Goal: Navigation & Orientation: Find specific page/section

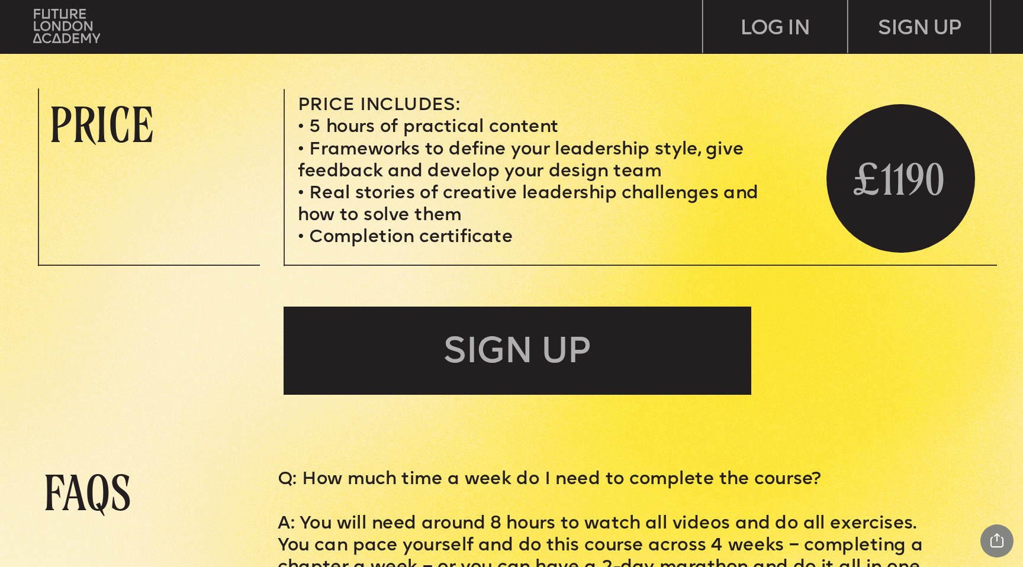
scroll to position [4473, 0]
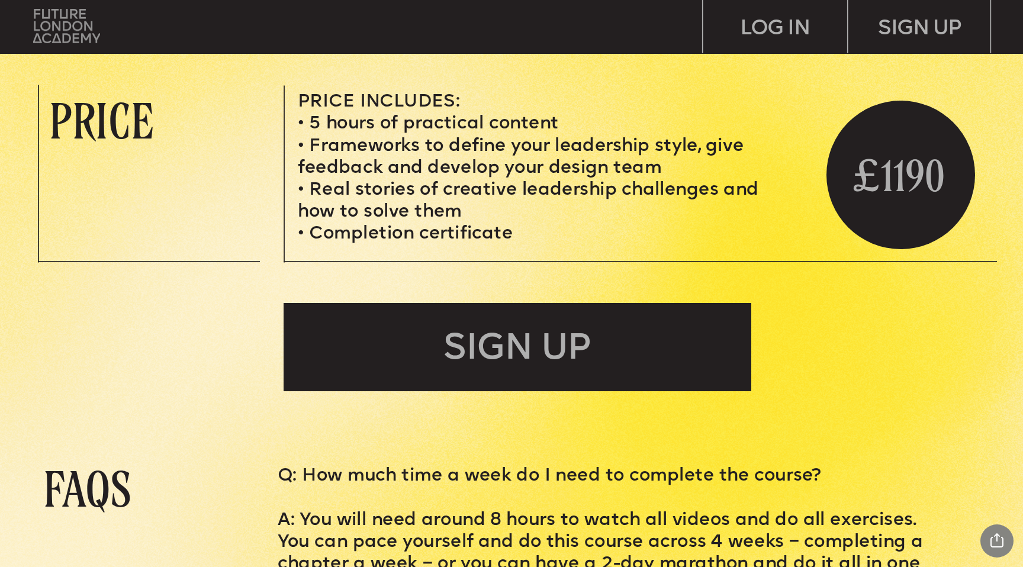
click at [88, 34] on img at bounding box center [66, 26] width 67 height 34
click at [65, 26] on img at bounding box center [66, 26] width 67 height 34
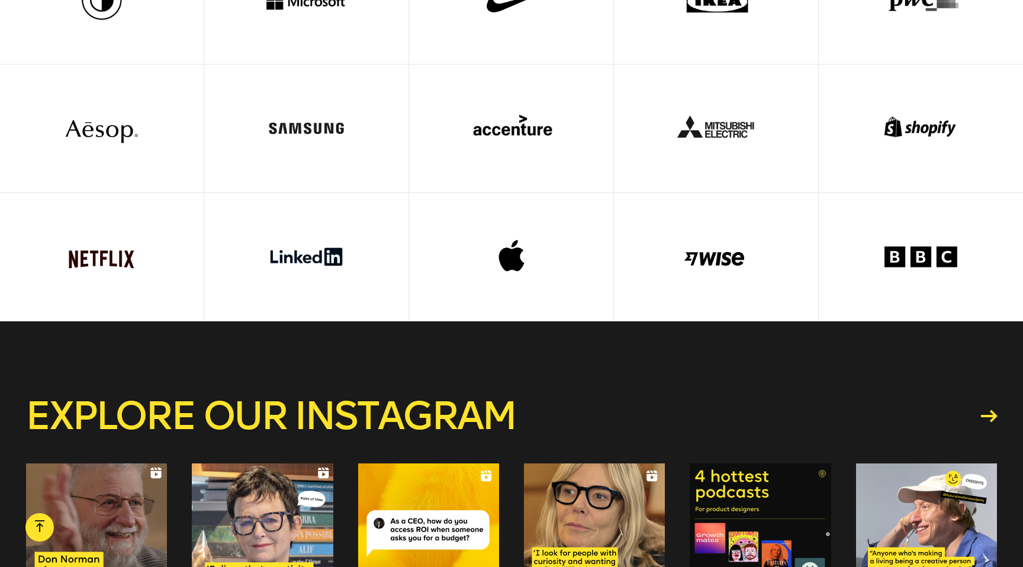
scroll to position [4335, 0]
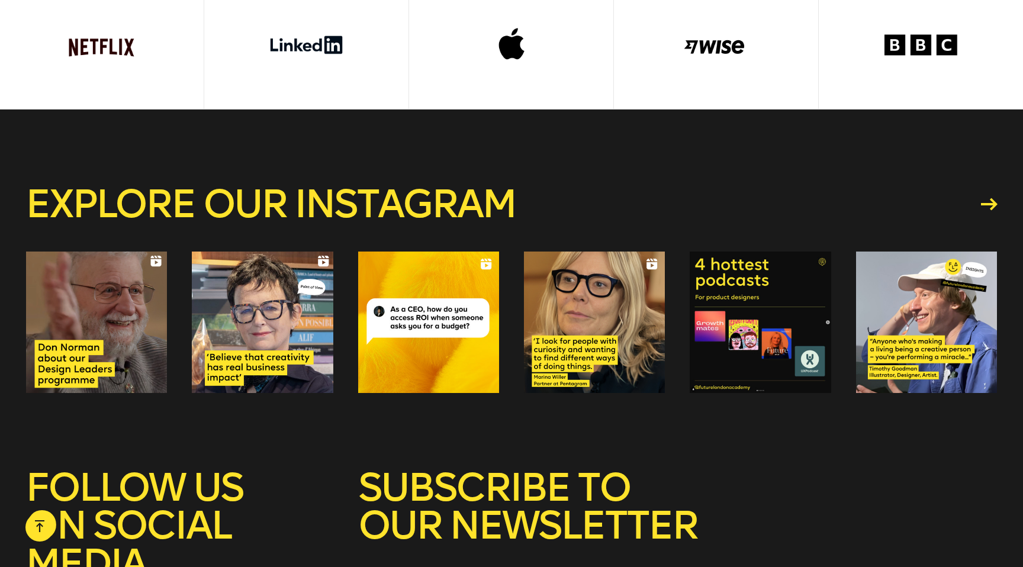
click at [444, 252] on div at bounding box center [428, 322] width 141 height 141
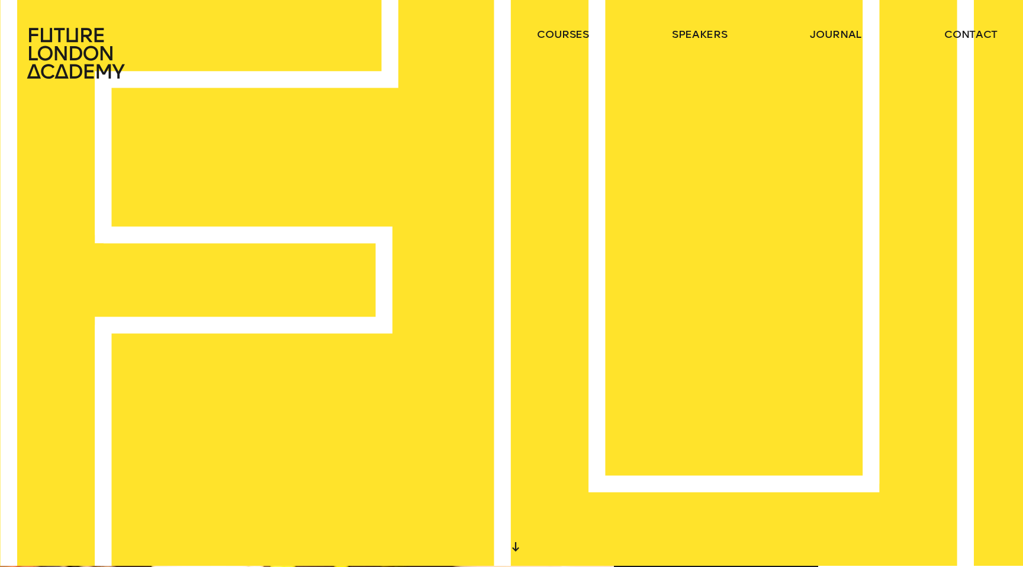
scroll to position [0, 0]
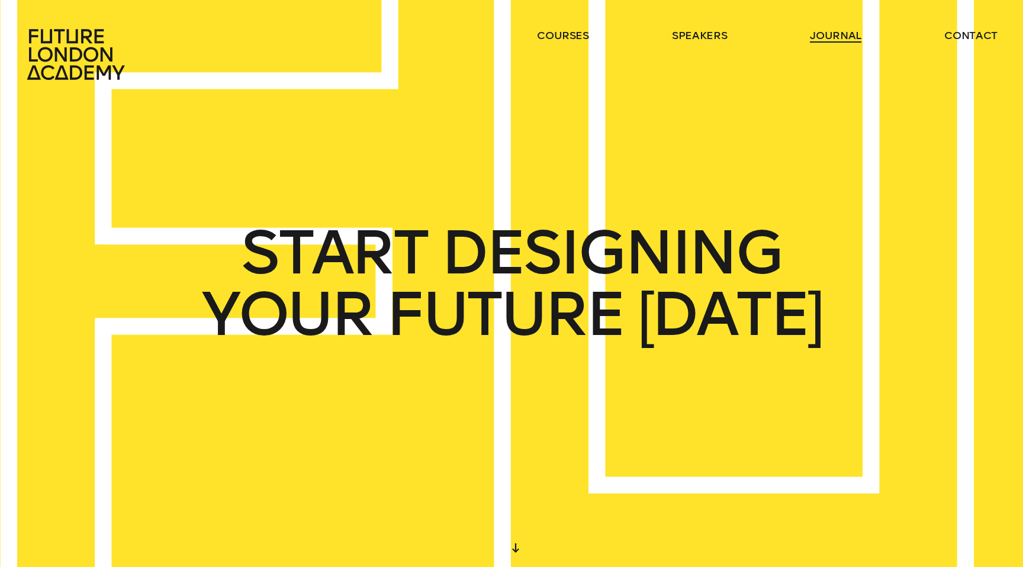
click at [831, 34] on link "journal" at bounding box center [836, 35] width 52 height 14
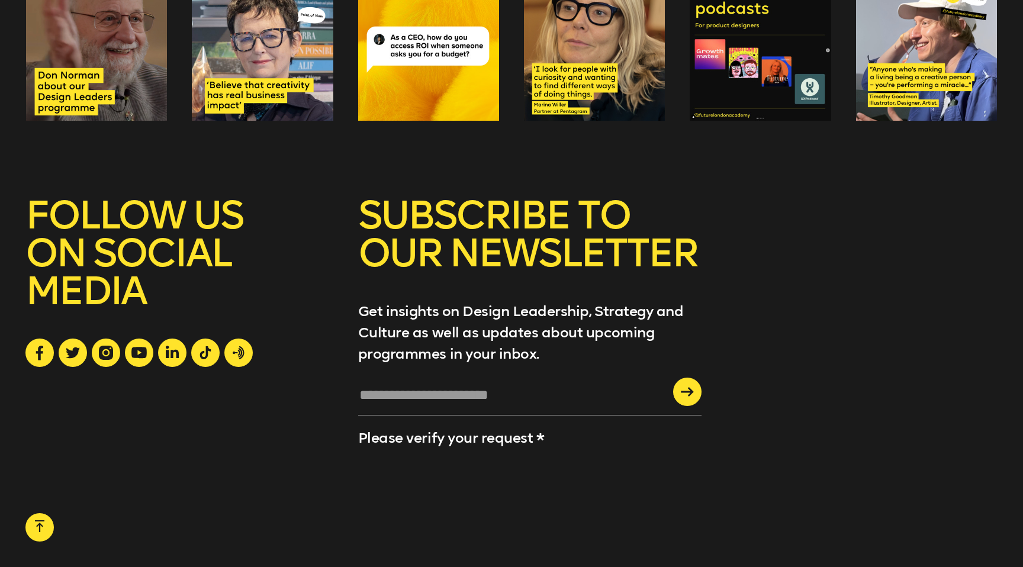
scroll to position [2393, 0]
